Goal: Information Seeking & Learning: Learn about a topic

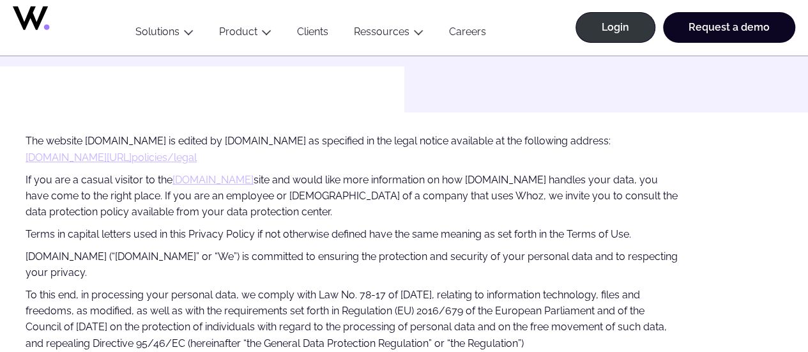
scroll to position [192, 0]
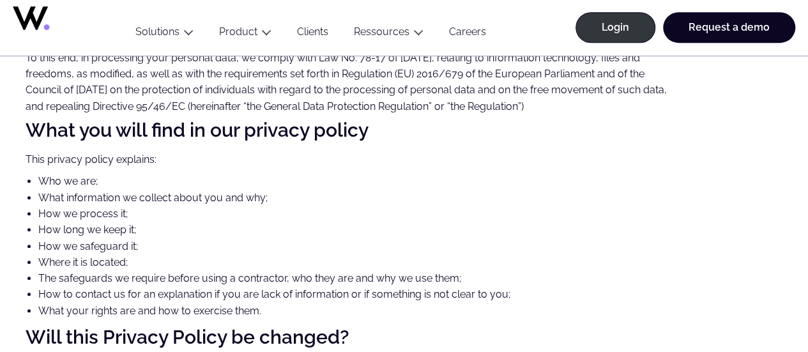
scroll to position [575, 0]
